Goal: Task Accomplishment & Management: Use online tool/utility

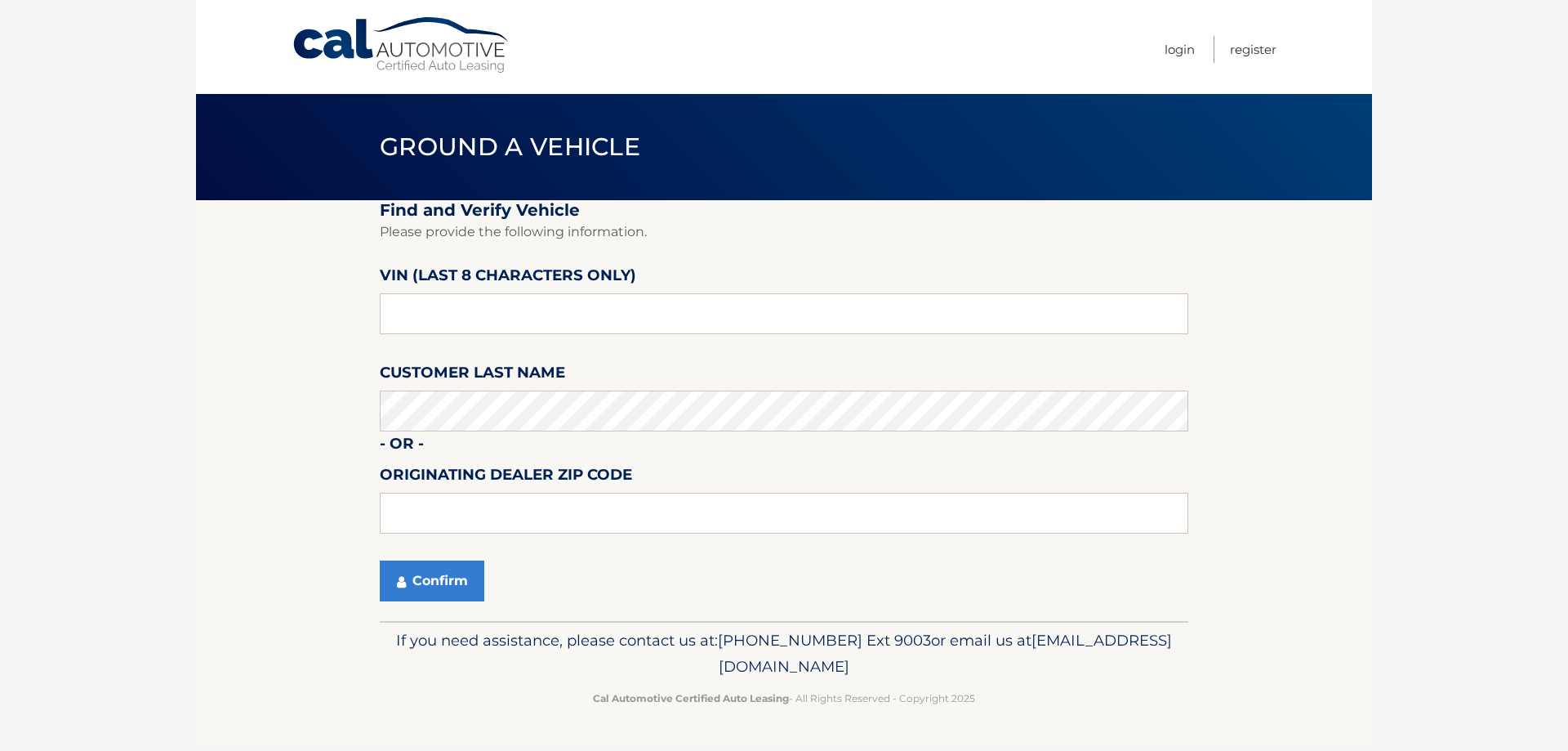
click at [336, 51] on link "Cal Automotive" at bounding box center [402, 45] width 221 height 58
click at [458, 307] on input "text" at bounding box center [784, 314] width 808 height 41
drag, startPoint x: 403, startPoint y: 314, endPoint x: 404, endPoint y: 321, distance: 7.1
click at [404, 315] on input "nc207148" at bounding box center [784, 314] width 808 height 41
type input "NC207148"
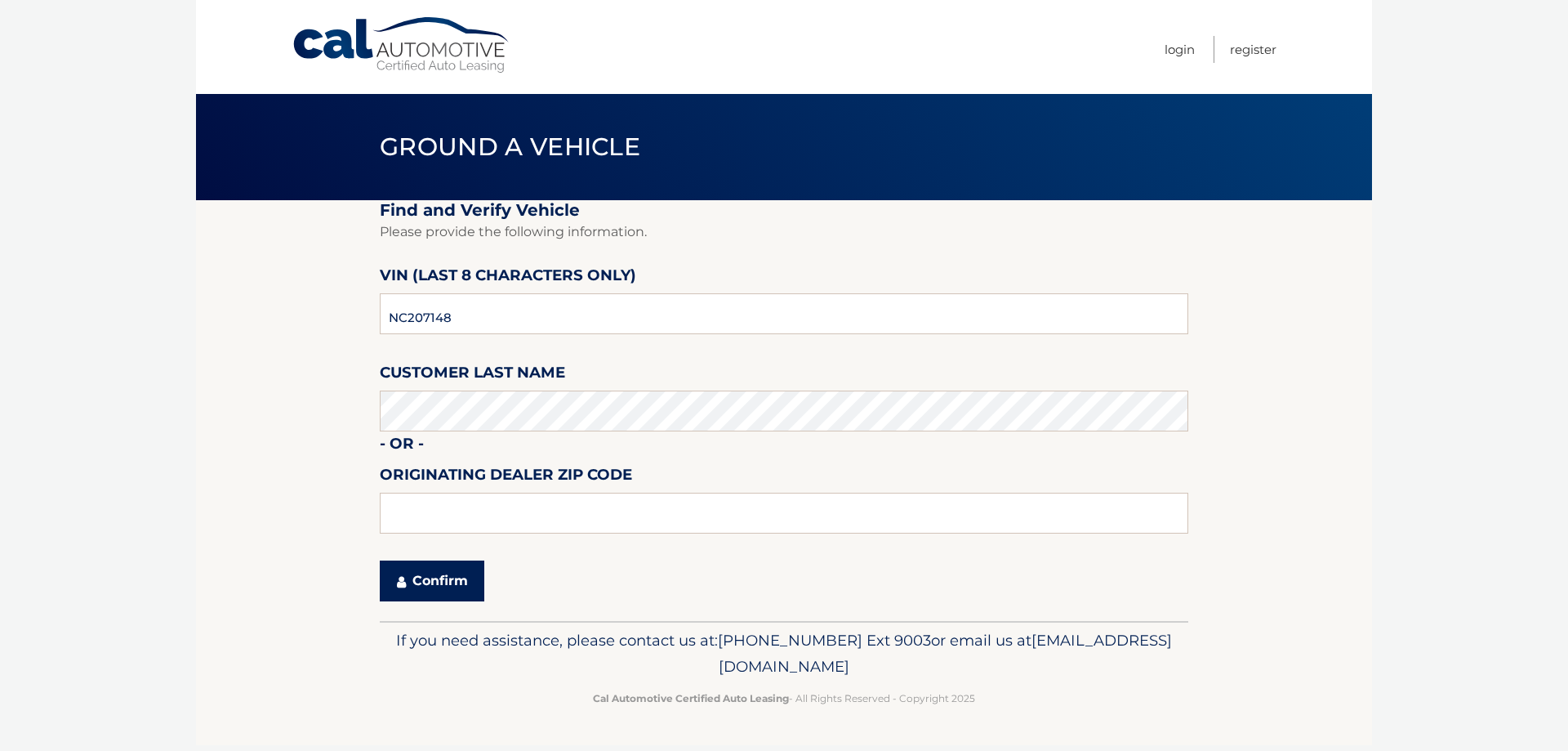
click at [422, 579] on button "Confirm" at bounding box center [432, 580] width 105 height 41
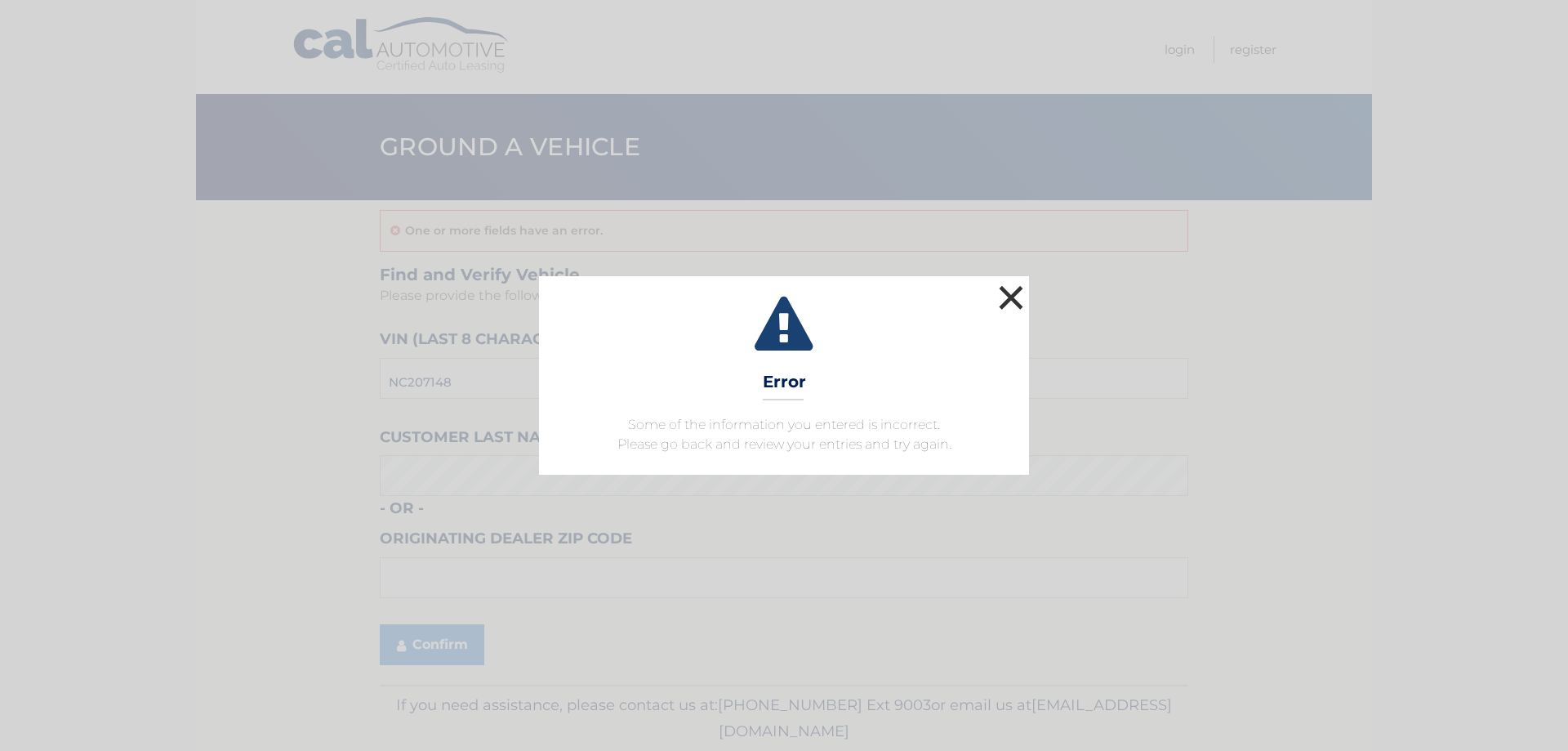
click at [1011, 296] on button "×" at bounding box center [1011, 297] width 33 height 33
